Goal: Find specific page/section: Find specific page/section

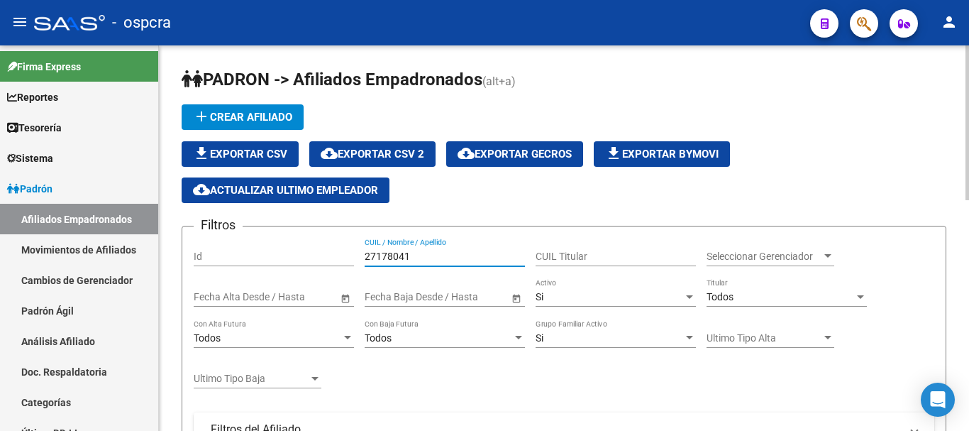
drag, startPoint x: 289, startPoint y: 258, endPoint x: 219, endPoint y: 258, distance: 69.5
click at [219, 258] on div "Filtros Id 27178041 CUIL / Nombre / Apellido CUIL Titular Seleccionar Gerenciad…" at bounding box center [564, 410] width 741 height 345
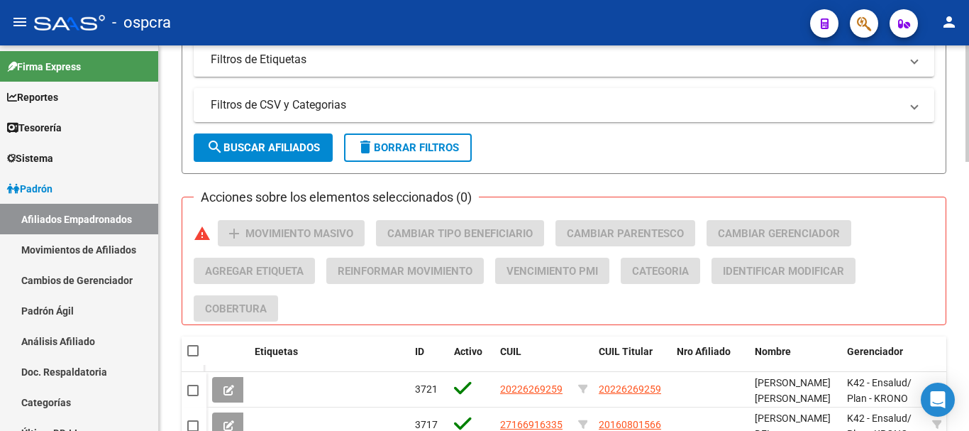
scroll to position [709, 0]
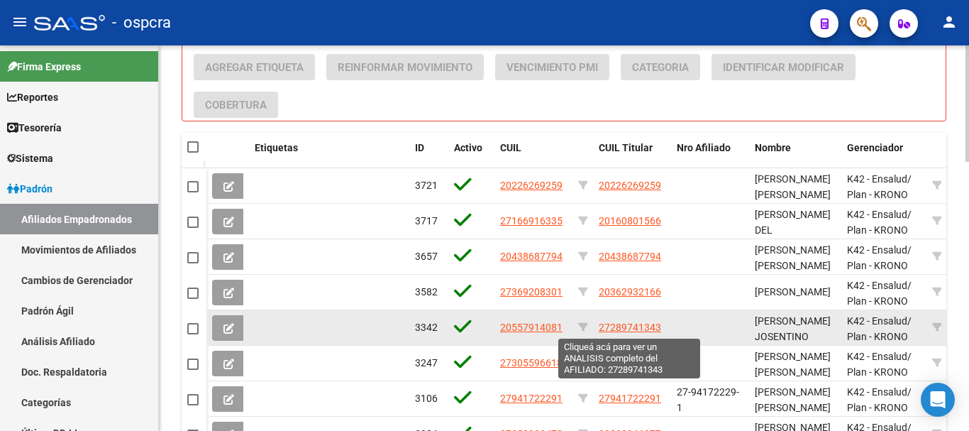
type input "rodrigue"
click at [610, 321] on span "27289741343" at bounding box center [630, 326] width 62 height 11
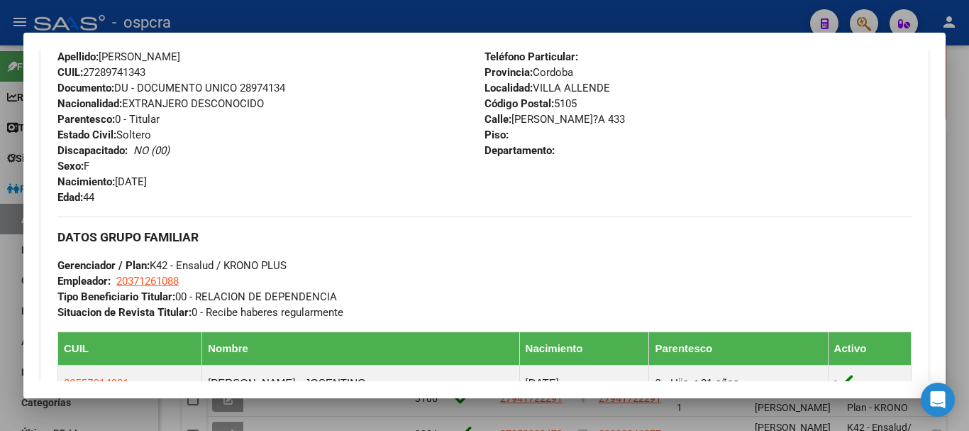
scroll to position [987, 0]
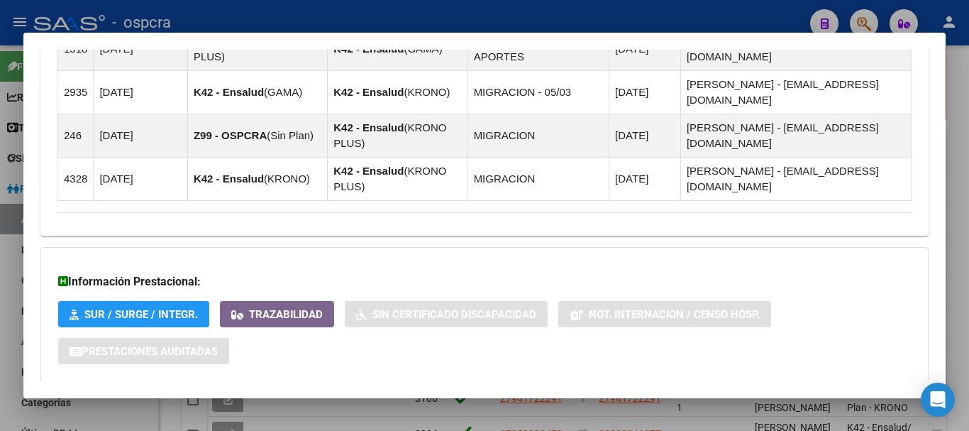
click at [488, 401] on mat-panel-title "Aportes y Contribuciones del Afiliado: 27289741343" at bounding box center [475, 409] width 837 height 17
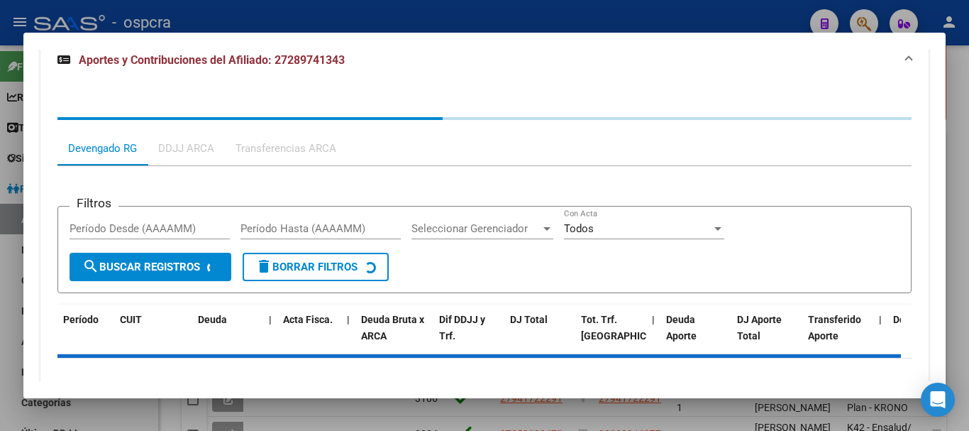
scroll to position [1365, 0]
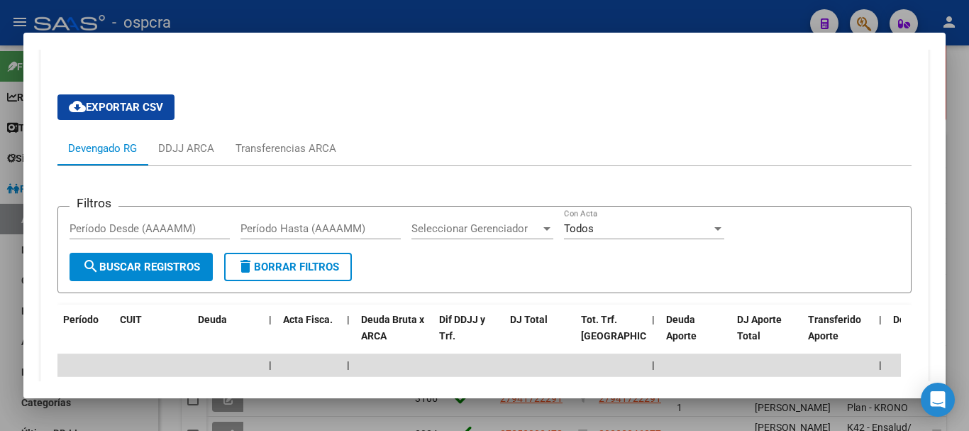
click at [0, 343] on div at bounding box center [484, 215] width 969 height 431
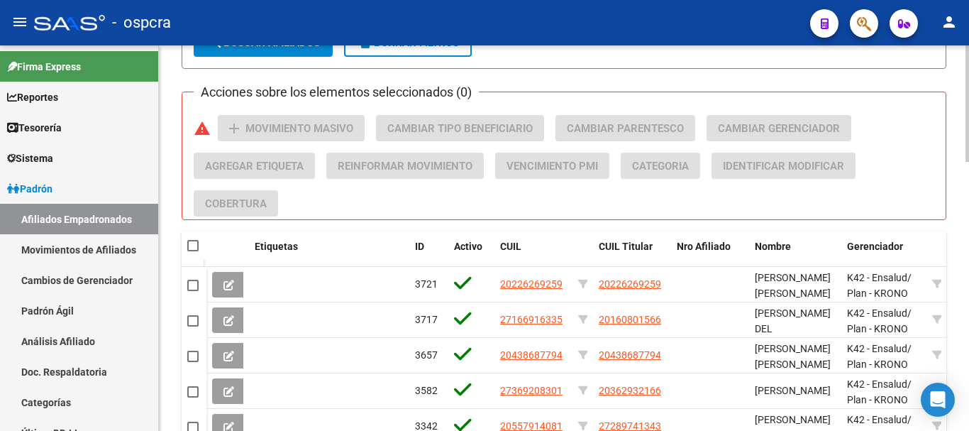
scroll to position [752, 0]
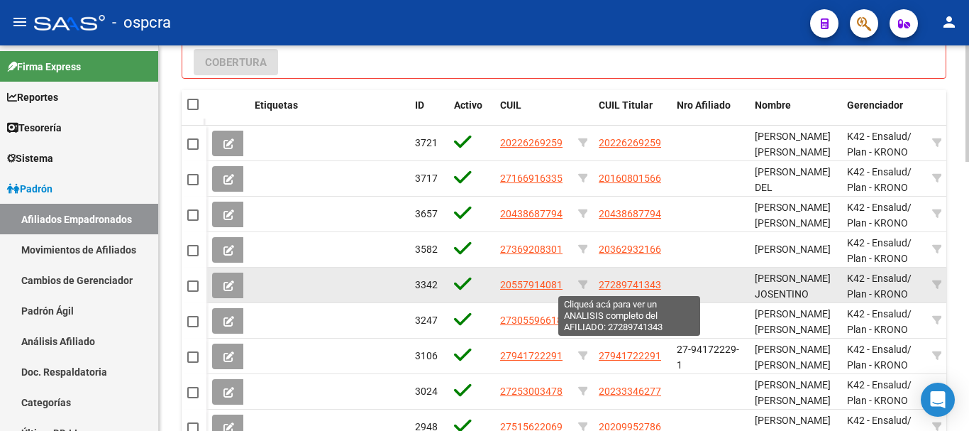
click at [613, 285] on span "27289741343" at bounding box center [630, 284] width 62 height 11
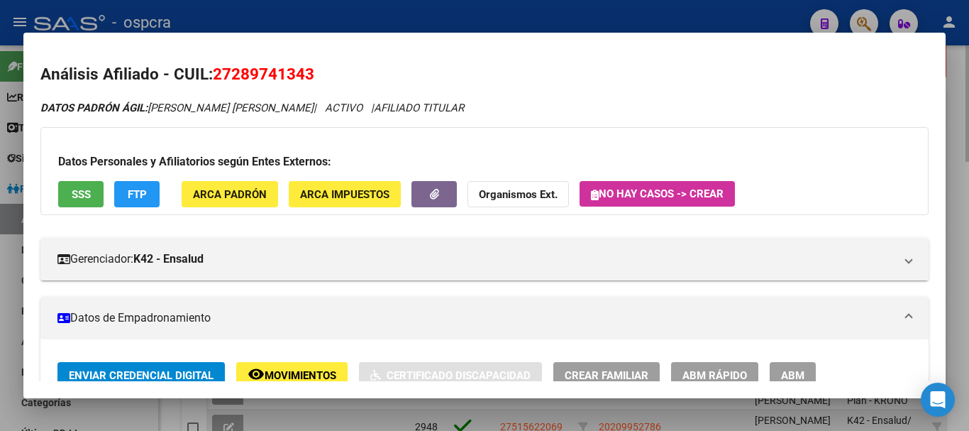
click at [517, 421] on div at bounding box center [484, 215] width 969 height 431
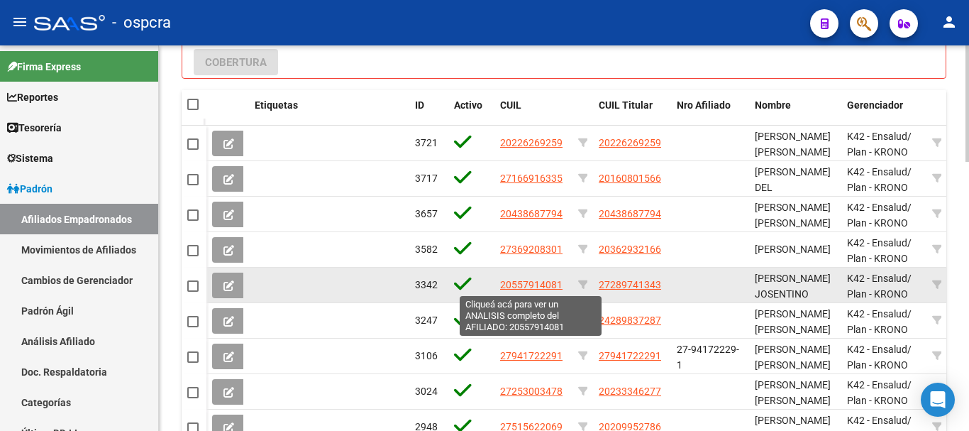
click at [516, 284] on span "20557914081" at bounding box center [531, 284] width 62 height 11
type textarea "20557914081"
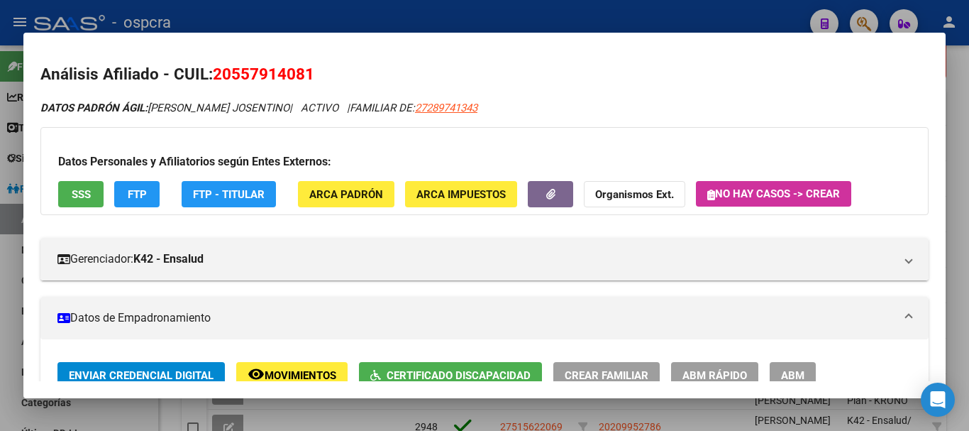
scroll to position [284, 0]
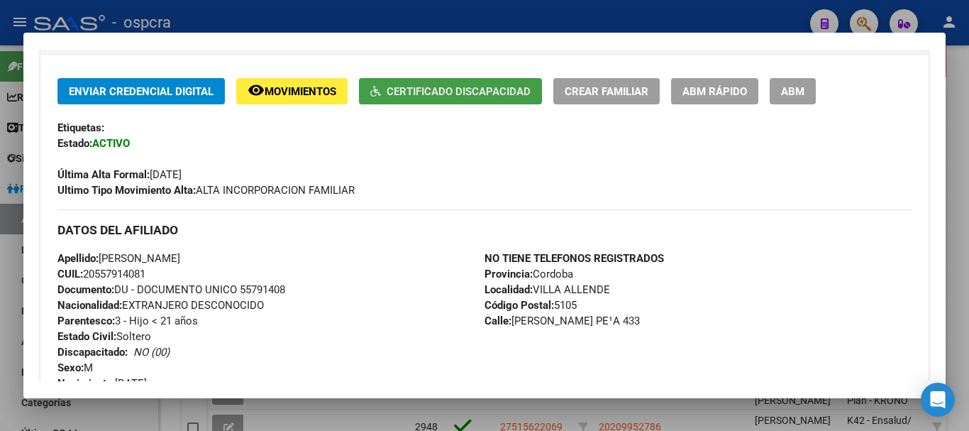
click at [489, 94] on span "Certificado Discapacidad" at bounding box center [459, 91] width 144 height 13
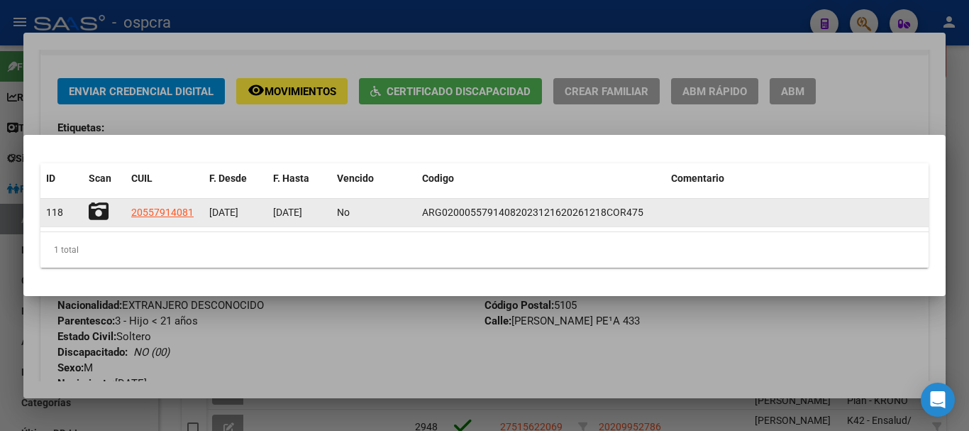
click at [148, 211] on span "20557914081" at bounding box center [162, 211] width 62 height 11
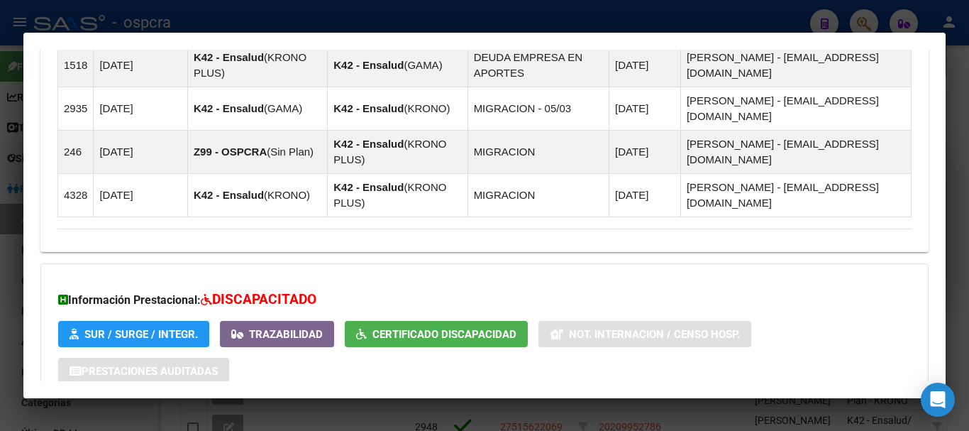
scroll to position [1028, 0]
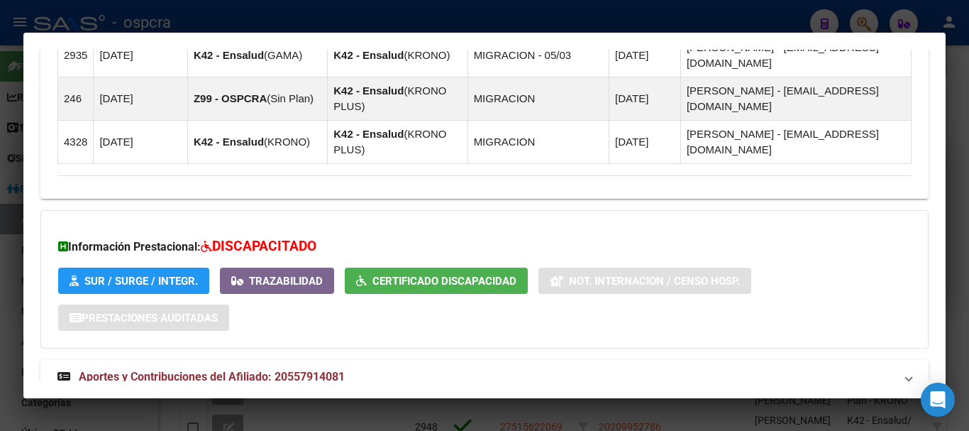
click at [486, 267] on button "Certificado Discapacidad" at bounding box center [436, 280] width 183 height 26
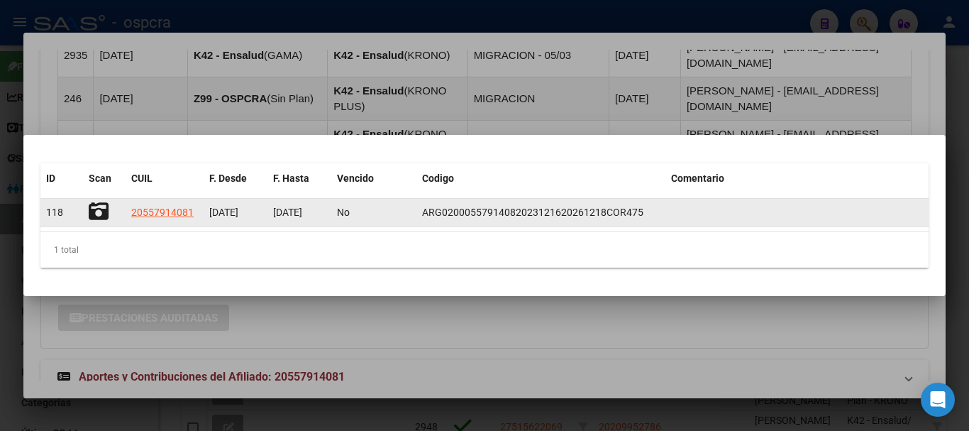
click at [106, 212] on icon at bounding box center [99, 211] width 20 height 20
